Goal: Information Seeking & Learning: Learn about a topic

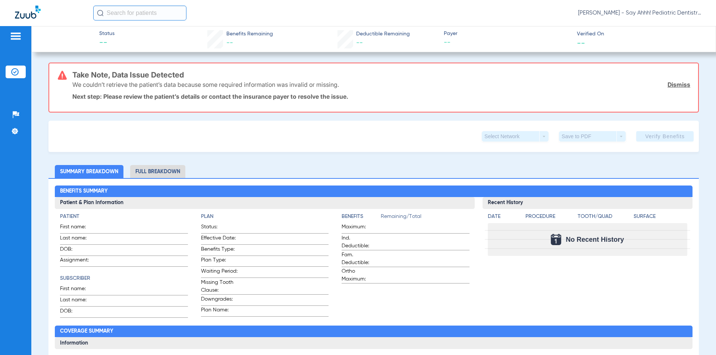
drag, startPoint x: 223, startPoint y: 0, endPoint x: 433, endPoint y: 150, distance: 258.2
click at [433, 150] on div "Select Network arrow_drop_down Save to PDF arrow_drop_down Verify Benefits" at bounding box center [373, 136] width 650 height 31
click at [23, 82] on ul "Insurance Verification" at bounding box center [16, 76] width 20 height 20
click at [17, 77] on li "Insurance Verification" at bounding box center [16, 72] width 20 height 13
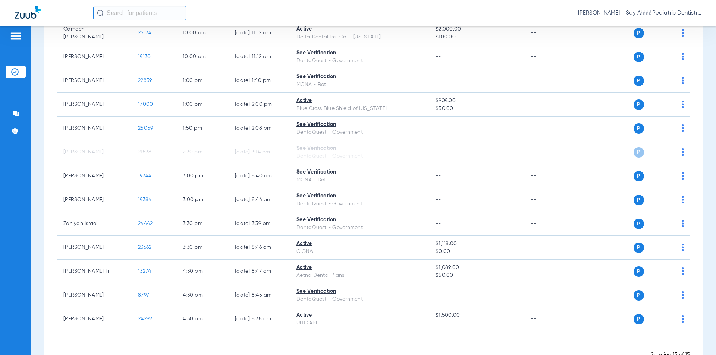
scroll to position [174, 0]
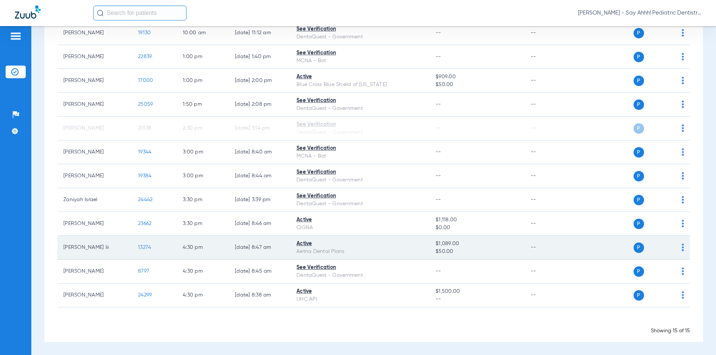
click at [142, 246] on span "13274" at bounding box center [144, 247] width 13 height 5
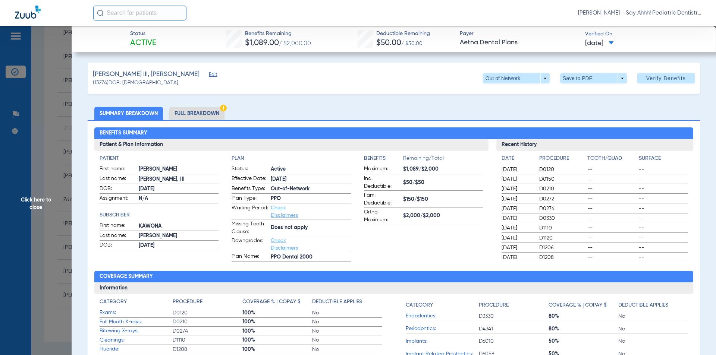
click at [187, 115] on li "Full Breakdown" at bounding box center [196, 113] width 55 height 13
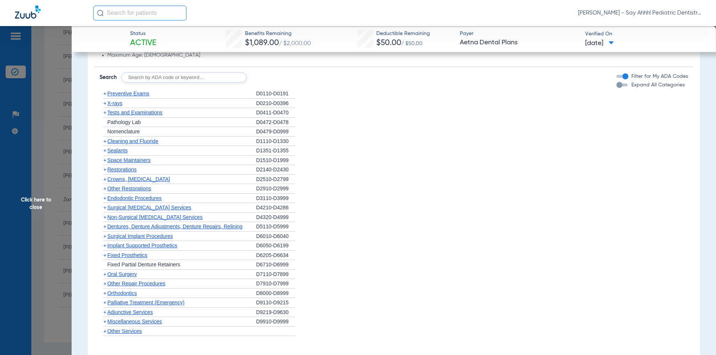
scroll to position [596, 0]
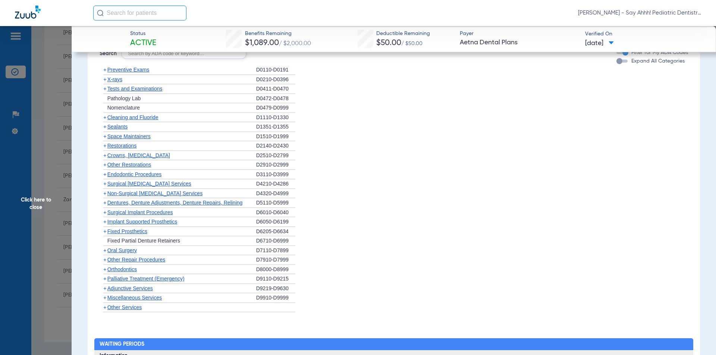
click at [104, 69] on span "+" at bounding box center [104, 70] width 3 height 6
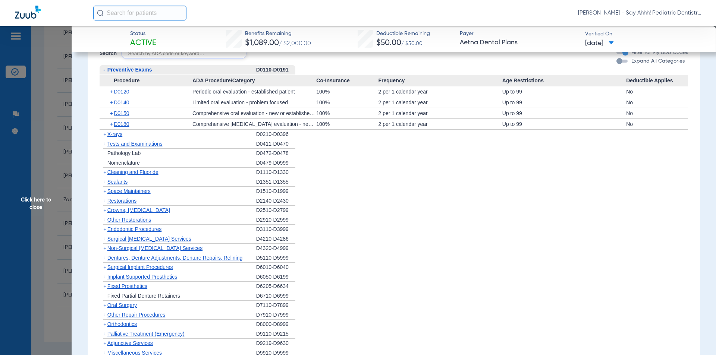
click at [107, 92] on div "+ D0120" at bounding box center [149, 91] width 88 height 10
click at [110, 92] on span "+" at bounding box center [112, 91] width 4 height 10
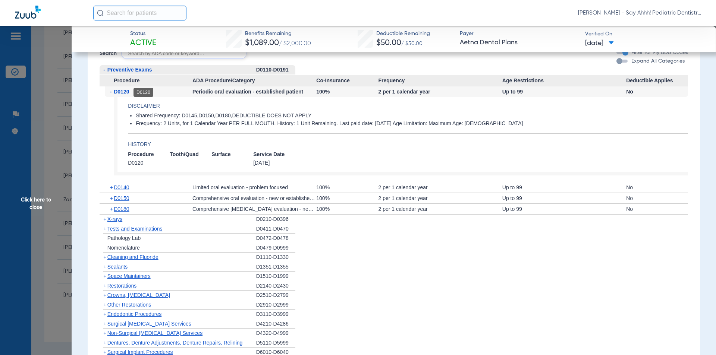
click at [116, 93] on span "D0120" at bounding box center [121, 92] width 15 height 6
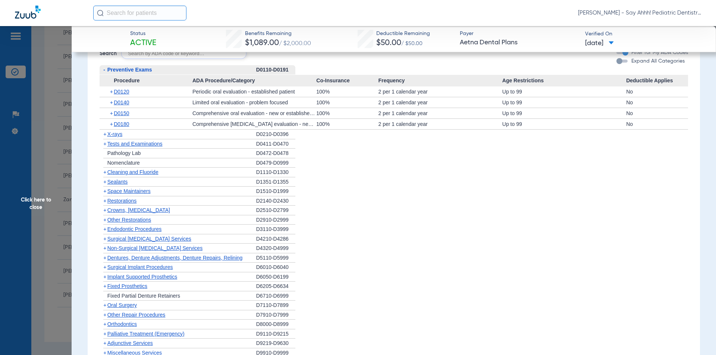
click at [111, 103] on span "+" at bounding box center [112, 102] width 4 height 10
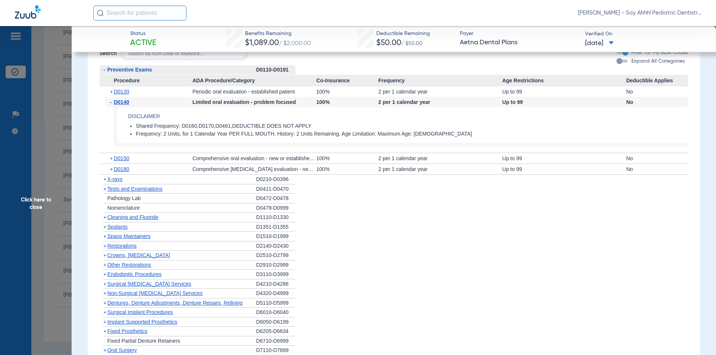
click at [111, 104] on span "-" at bounding box center [112, 102] width 4 height 10
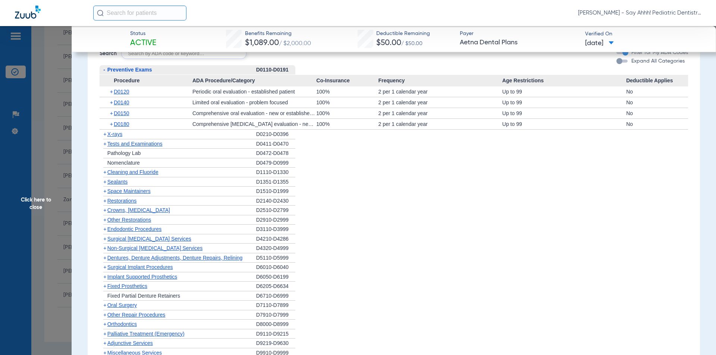
click at [103, 70] on span "-" at bounding box center [104, 70] width 2 height 6
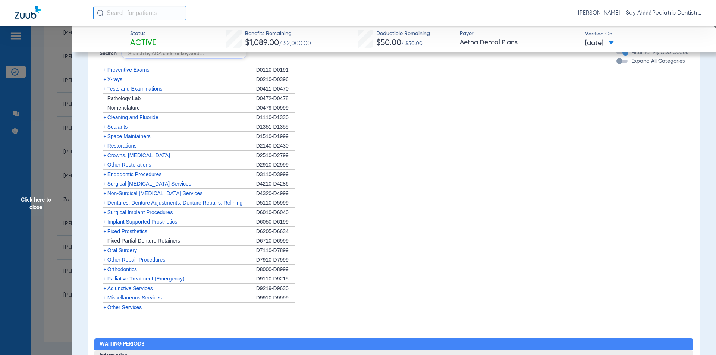
click at [106, 81] on span "+" at bounding box center [104, 79] width 3 height 6
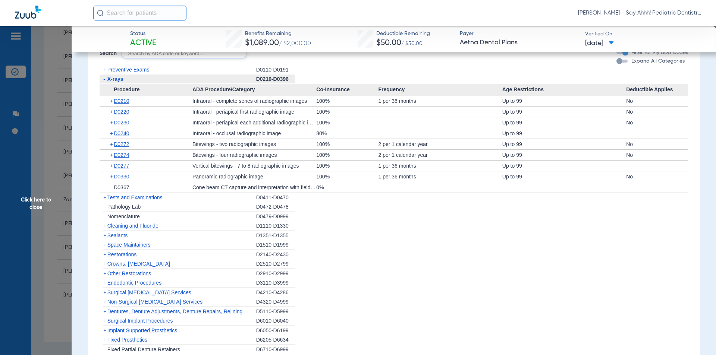
click at [110, 101] on span "+" at bounding box center [112, 101] width 4 height 10
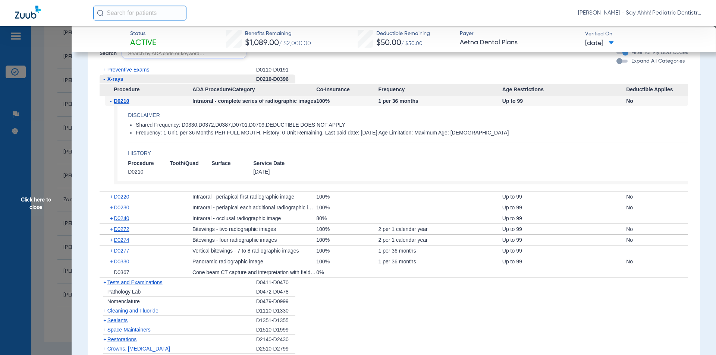
click at [110, 101] on span "-" at bounding box center [112, 101] width 4 height 10
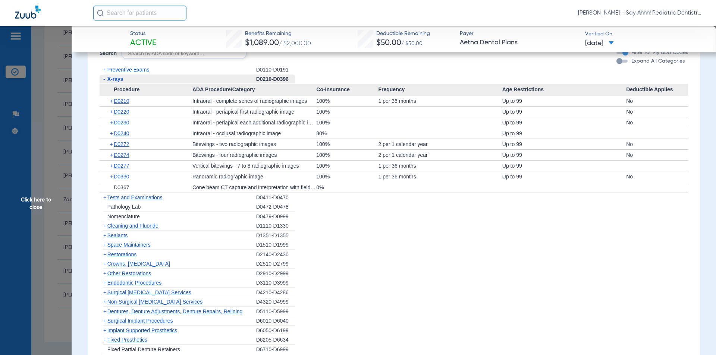
click at [112, 113] on span "+" at bounding box center [112, 112] width 4 height 10
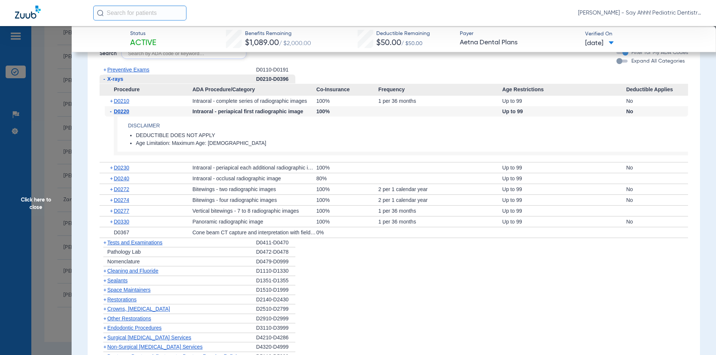
click at [111, 113] on span "-" at bounding box center [112, 111] width 4 height 10
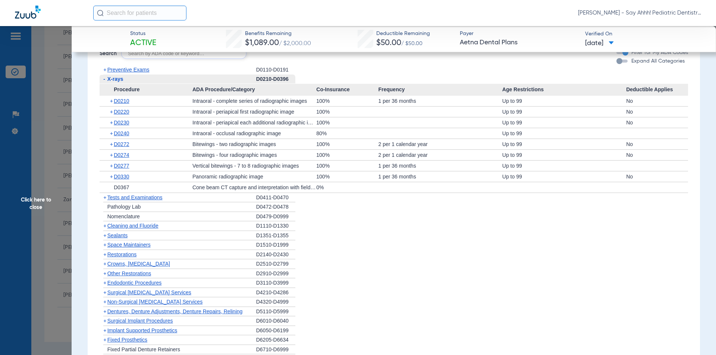
click at [111, 145] on span "+" at bounding box center [112, 144] width 4 height 10
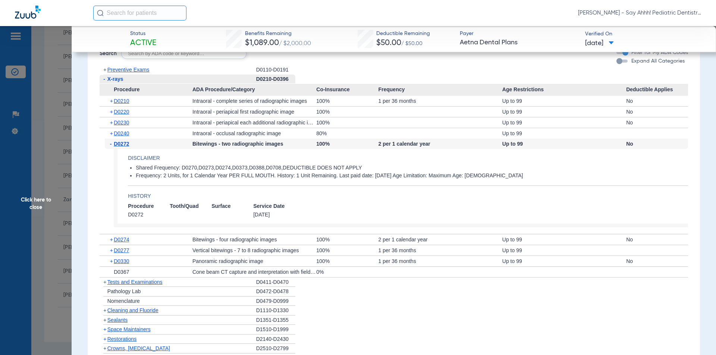
click at [111, 145] on span "-" at bounding box center [112, 144] width 4 height 10
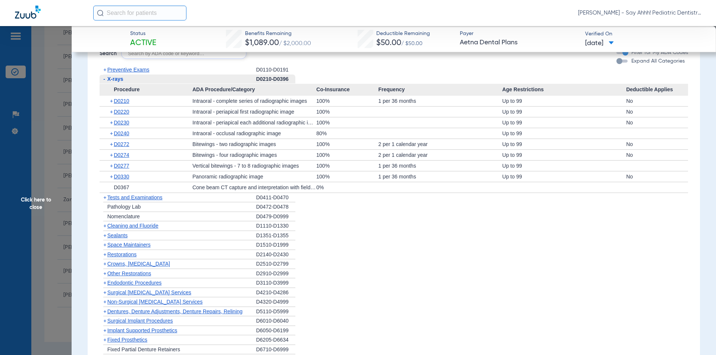
click at [111, 157] on span "+" at bounding box center [112, 155] width 4 height 10
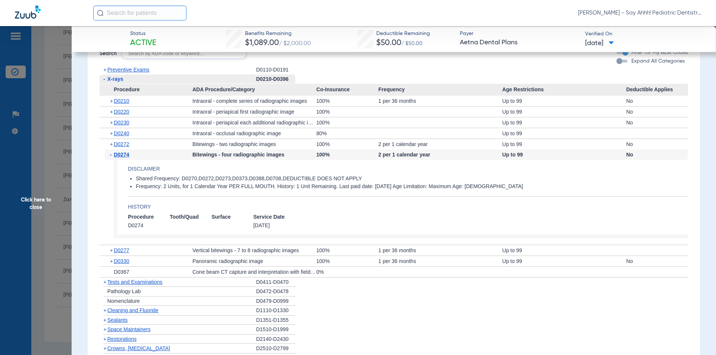
click at [111, 157] on span "-" at bounding box center [112, 154] width 4 height 10
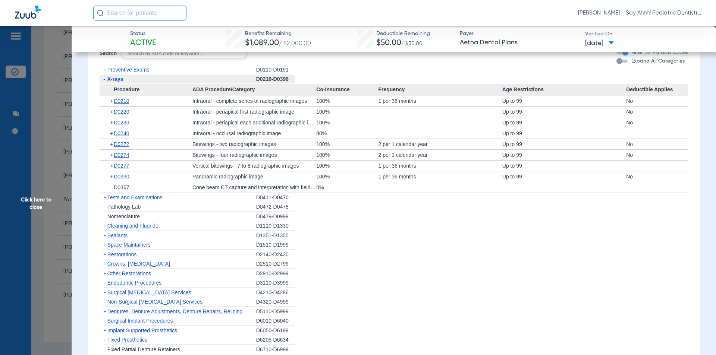
click at [110, 177] on span "+" at bounding box center [112, 176] width 4 height 10
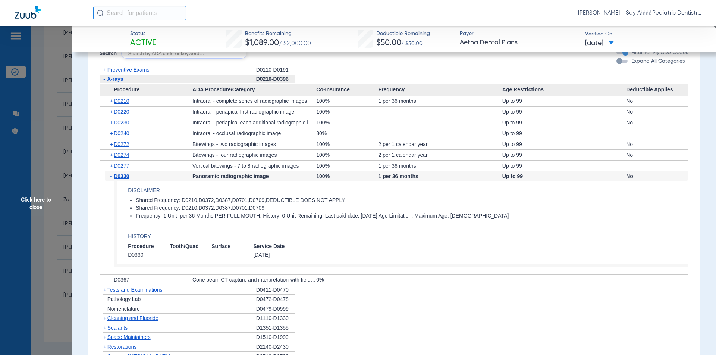
click at [110, 177] on span "-" at bounding box center [112, 176] width 4 height 10
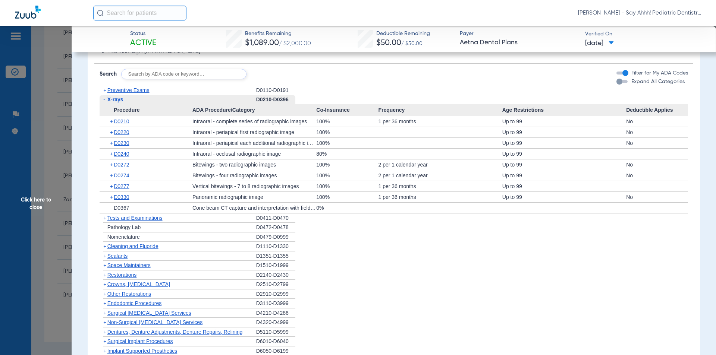
scroll to position [559, 0]
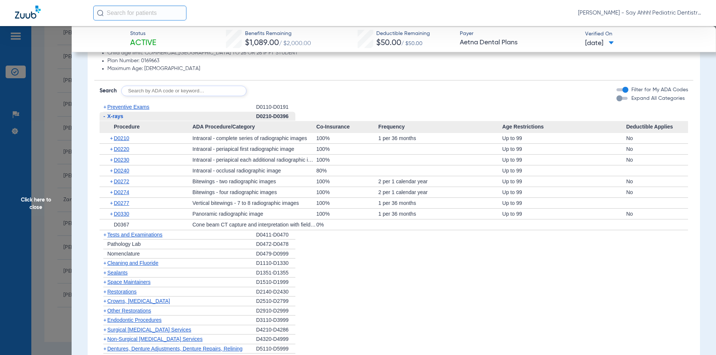
click at [105, 116] on span "-" at bounding box center [104, 116] width 2 height 6
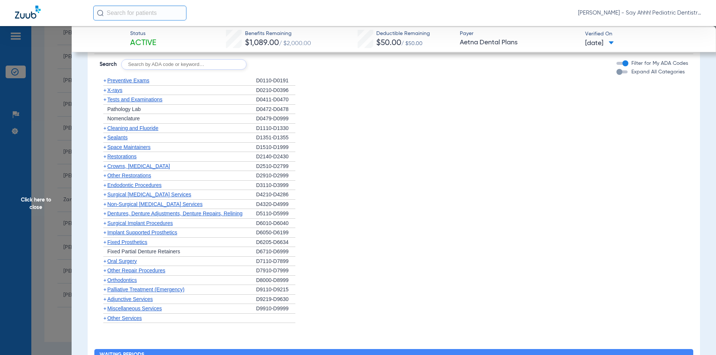
scroll to position [596, 0]
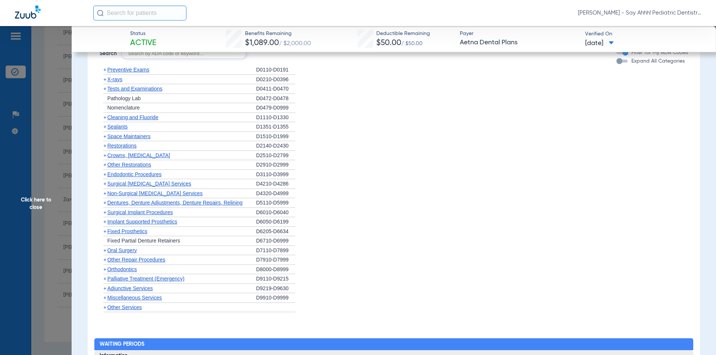
click at [105, 119] on span "+" at bounding box center [104, 117] width 3 height 6
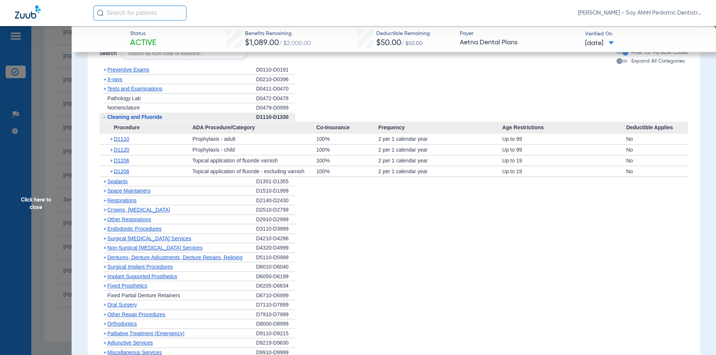
click at [111, 139] on span "+" at bounding box center [112, 139] width 4 height 10
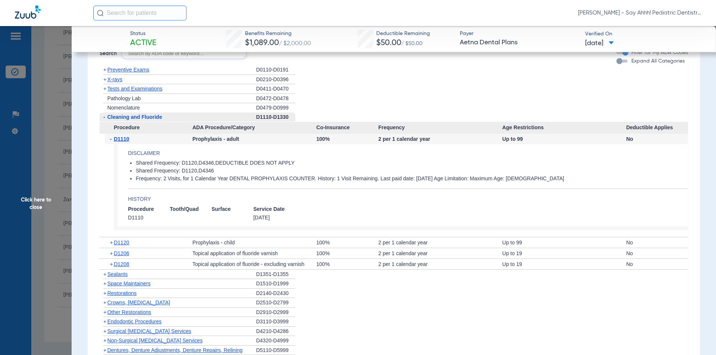
click at [111, 139] on span "-" at bounding box center [112, 139] width 4 height 10
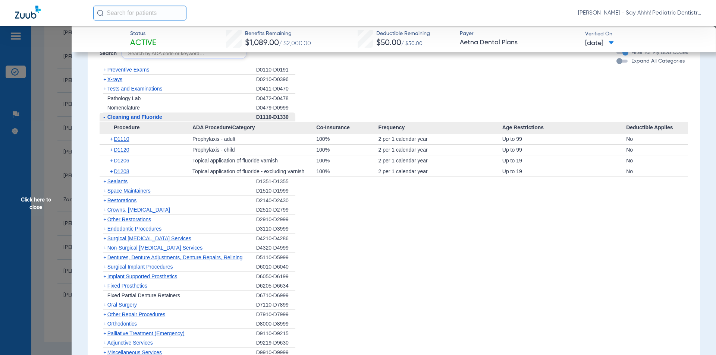
click at [111, 162] on span "+" at bounding box center [112, 160] width 4 height 10
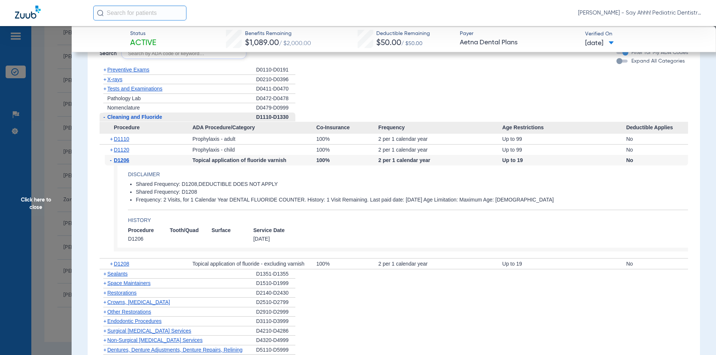
click at [111, 162] on span "-" at bounding box center [112, 160] width 4 height 10
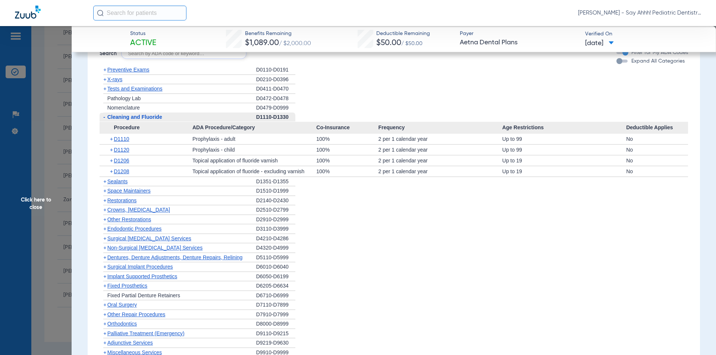
click at [104, 118] on span "-" at bounding box center [104, 117] width 2 height 6
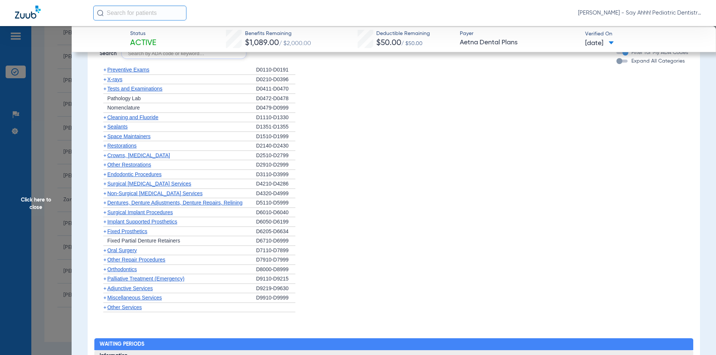
click at [105, 128] on span "+" at bounding box center [104, 127] width 3 height 6
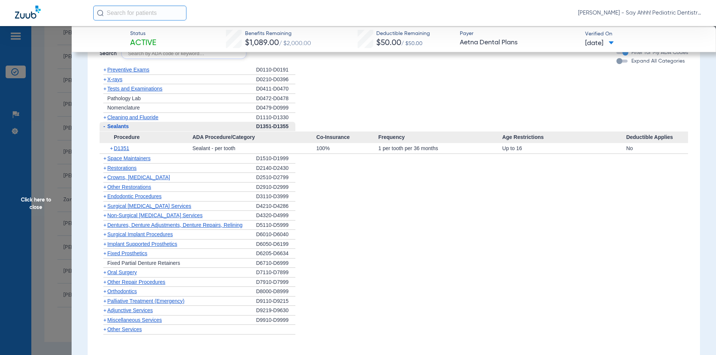
click at [111, 149] on span "+" at bounding box center [112, 148] width 4 height 10
